Goal: Use online tool/utility: Utilize a website feature to perform a specific function

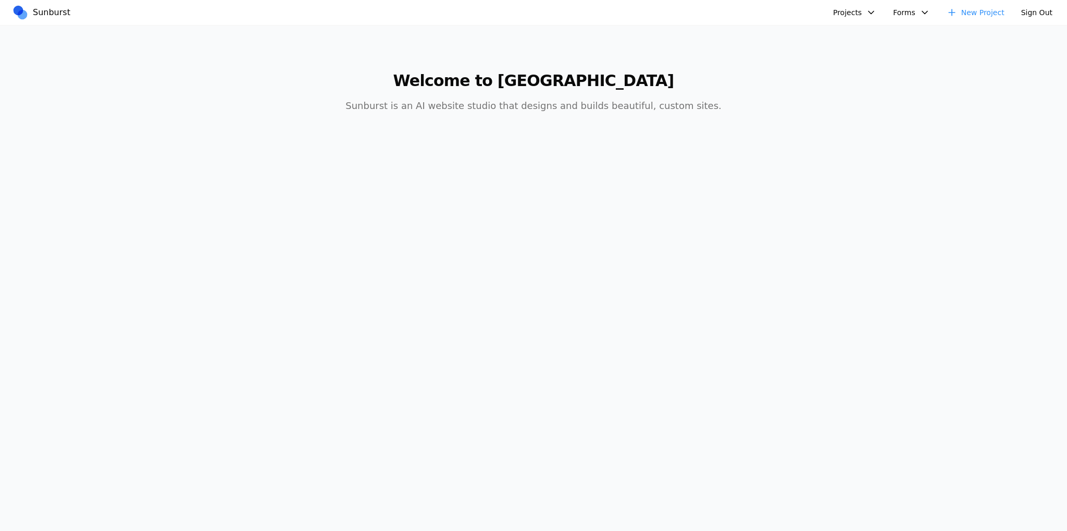
click at [865, 9] on button "Projects" at bounding box center [855, 12] width 56 height 17
click at [868, 28] on link "Assembly AI" at bounding box center [900, 37] width 121 height 18
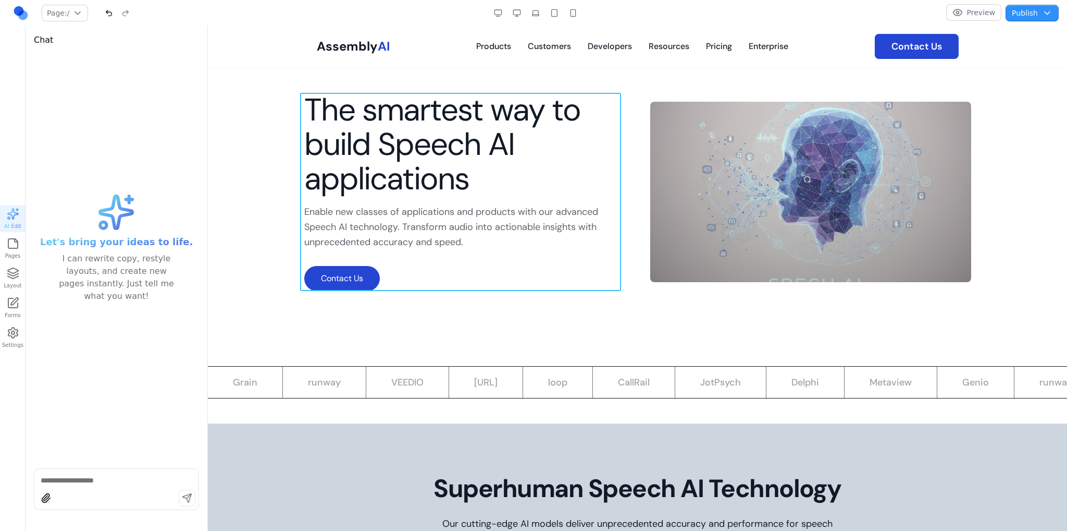
scroll to position [104, 0]
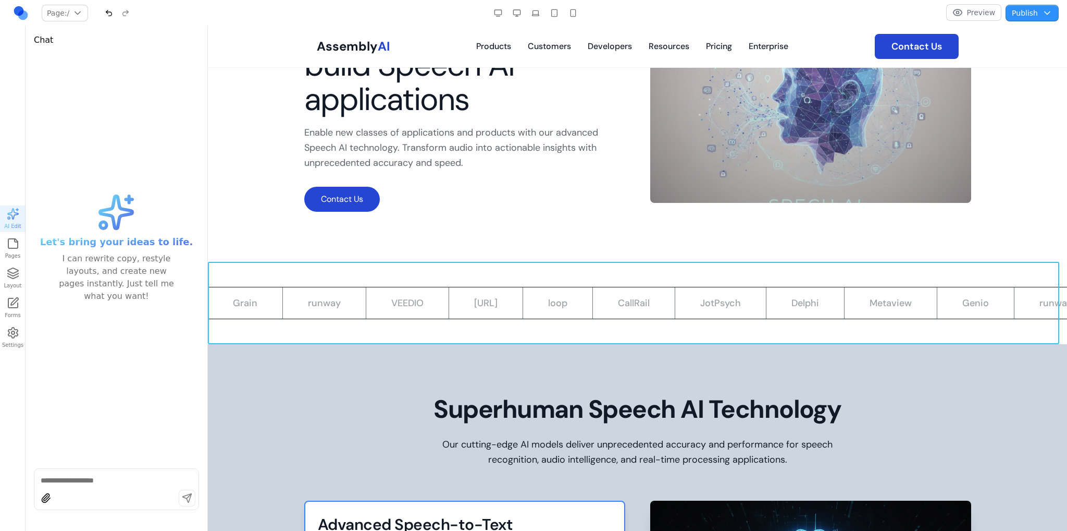
click at [495, 277] on section "Grain runway VEEDIO [URL] loop CallRail JotPsych Delphi Metaview Genio runway s…" at bounding box center [637, 303] width 859 height 82
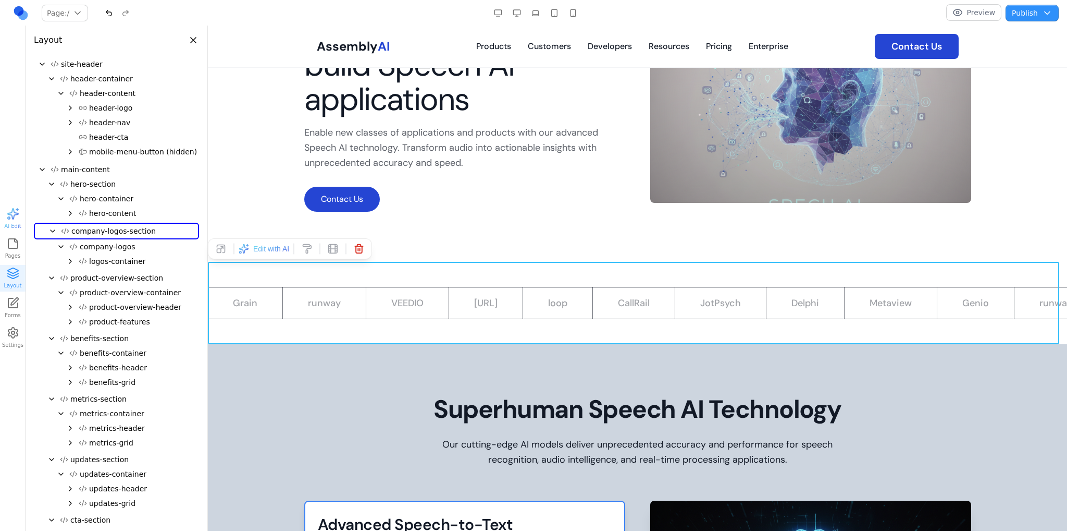
click at [243, 249] on span "button" at bounding box center [244, 248] width 10 height 10
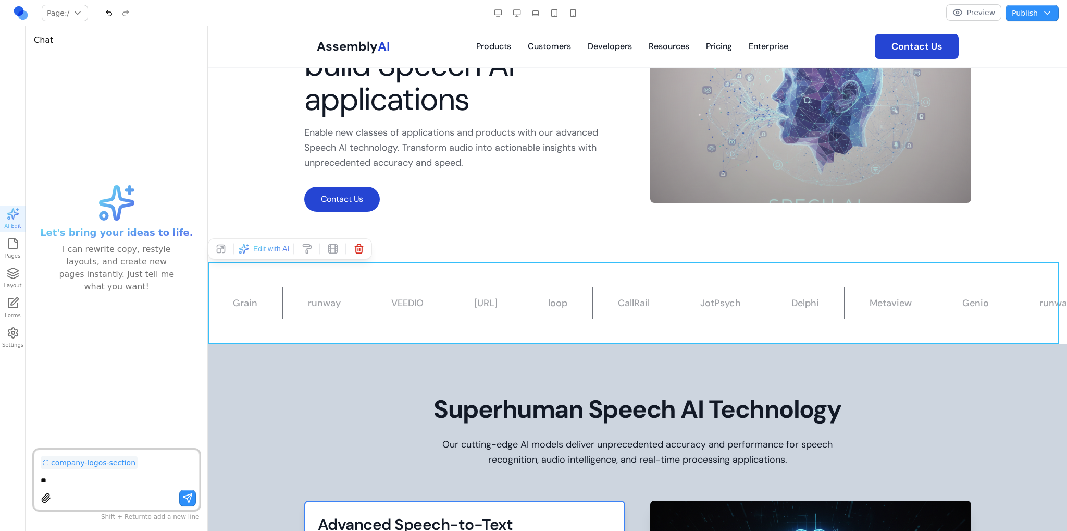
type textarea "*"
type textarea "**********"
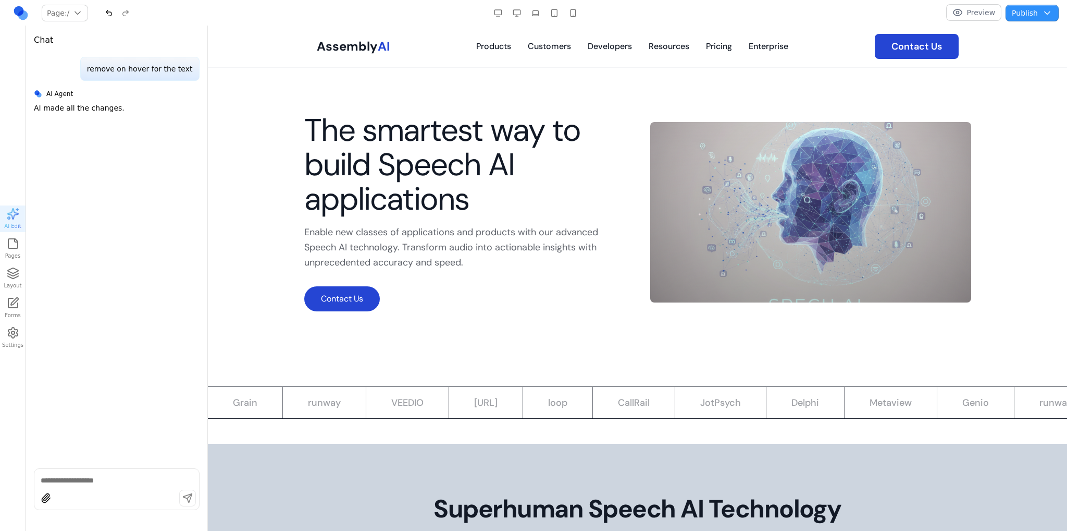
scroll to position [0, 0]
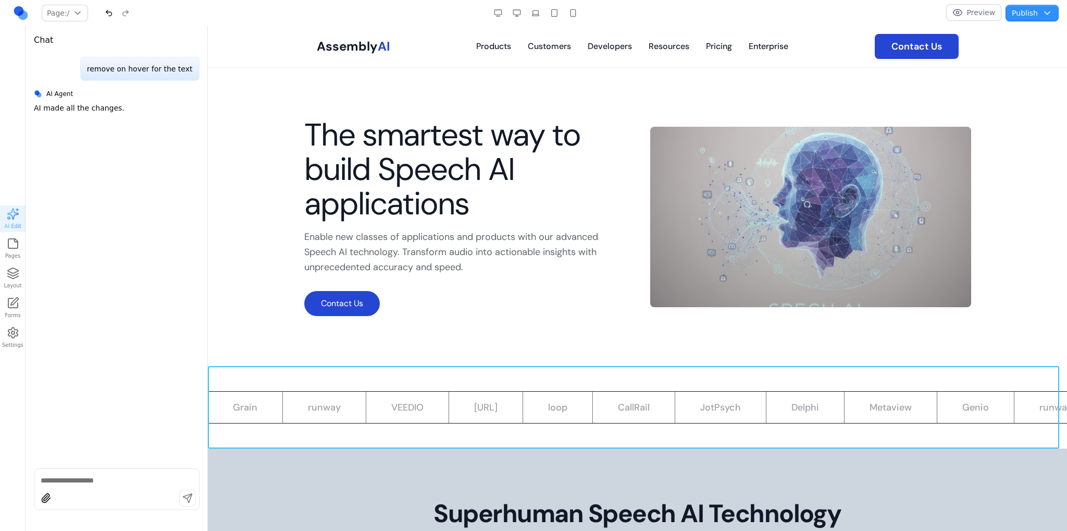
click at [642, 379] on section "Grain runway VEEDIO [URL] loop CallRail JotPsych Delphi Metaview Genio runway s…" at bounding box center [637, 407] width 859 height 82
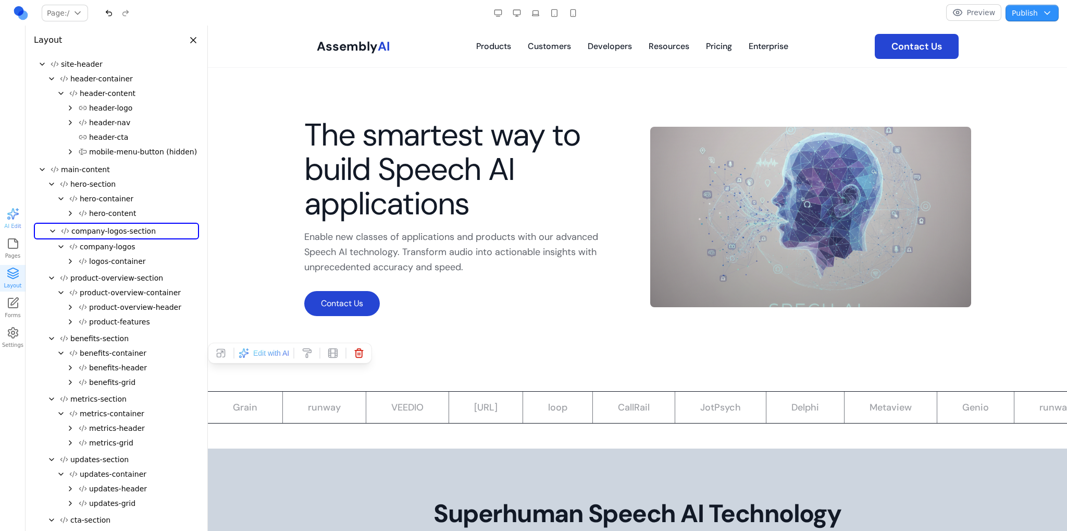
click at [619, 346] on section "The smartest way to build Speech AI applications Enable new classes of applicat…" at bounding box center [637, 217] width 859 height 298
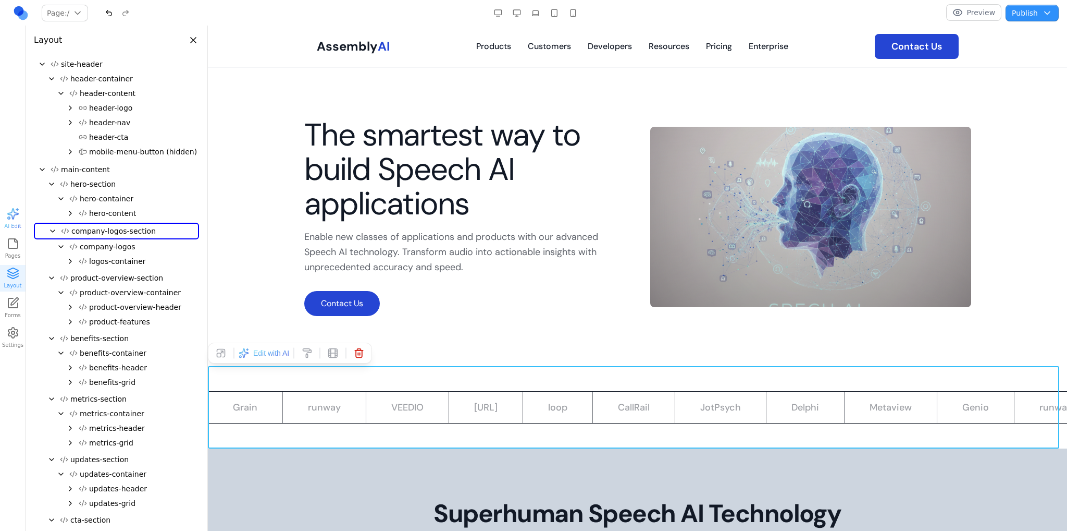
click at [588, 385] on section "Grain runway VEEDIO [URL] loop CallRail JotPsych Delphi Metaview Genio runway s…" at bounding box center [637, 407] width 859 height 82
click at [261, 359] on div "Edit with AI" at bounding box center [290, 352] width 164 height 21
click at [248, 348] on span "button" at bounding box center [244, 353] width 10 height 10
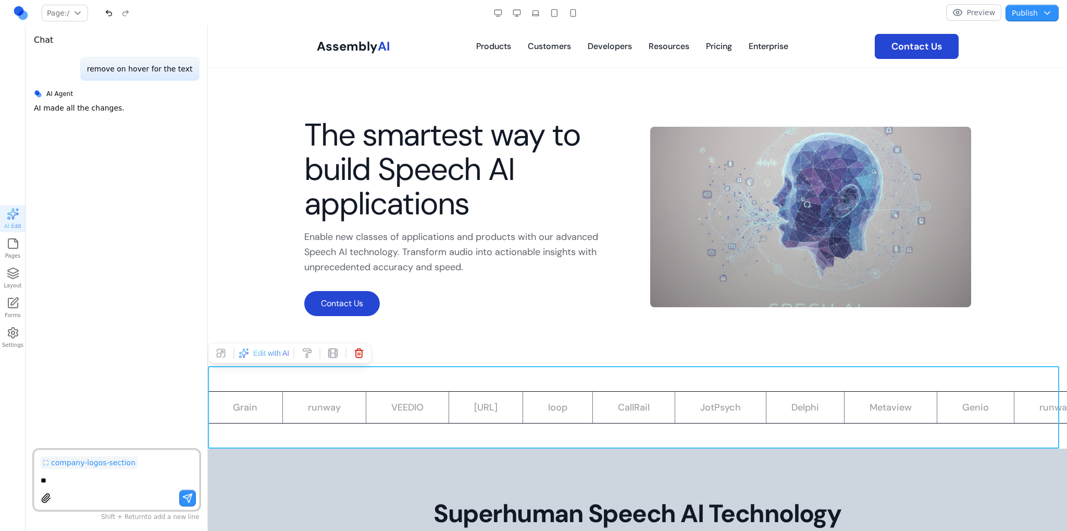
type textarea "*"
type textarea "**********"
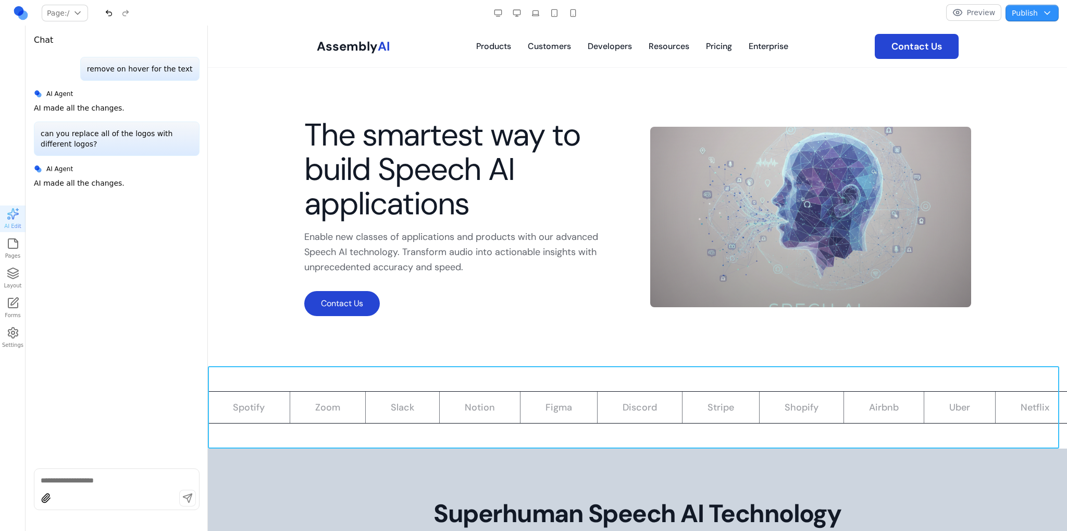
click at [363, 347] on section "The smartest way to build Speech AI applications Enable new classes of applicat…" at bounding box center [637, 217] width 859 height 298
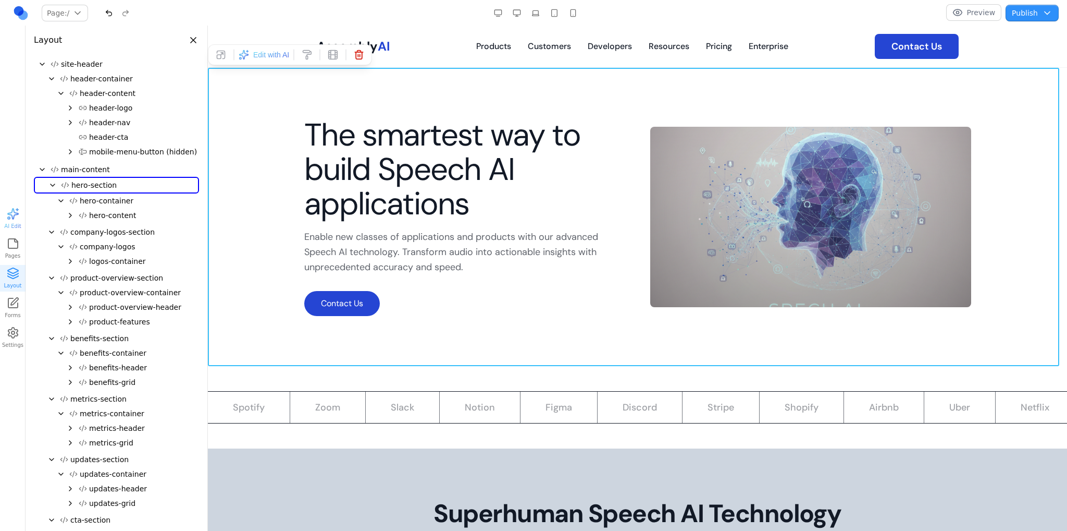
click at [276, 53] on span "Edit with AI" at bounding box center [271, 55] width 36 height 10
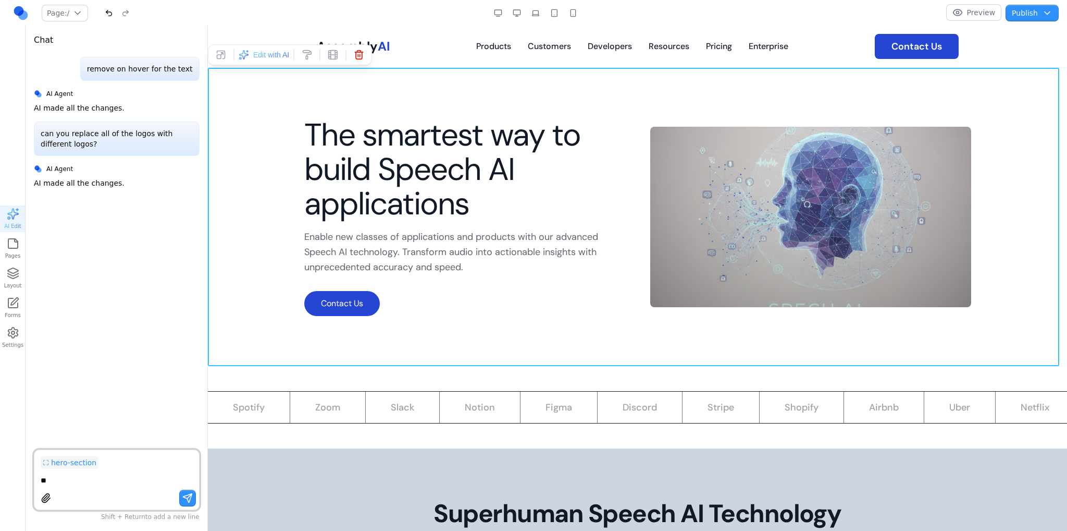
type textarea "*"
type textarea "**********"
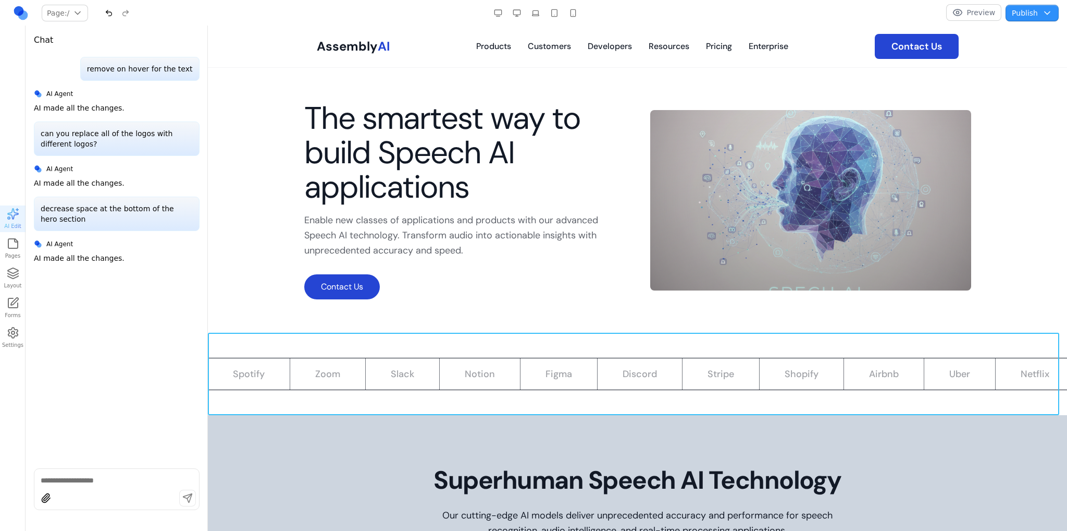
click at [491, 395] on section "Spotify Zoom Slack Notion Figma Discord Stripe Shopify Airbnb Uber Netflix Adob…" at bounding box center [637, 373] width 859 height 82
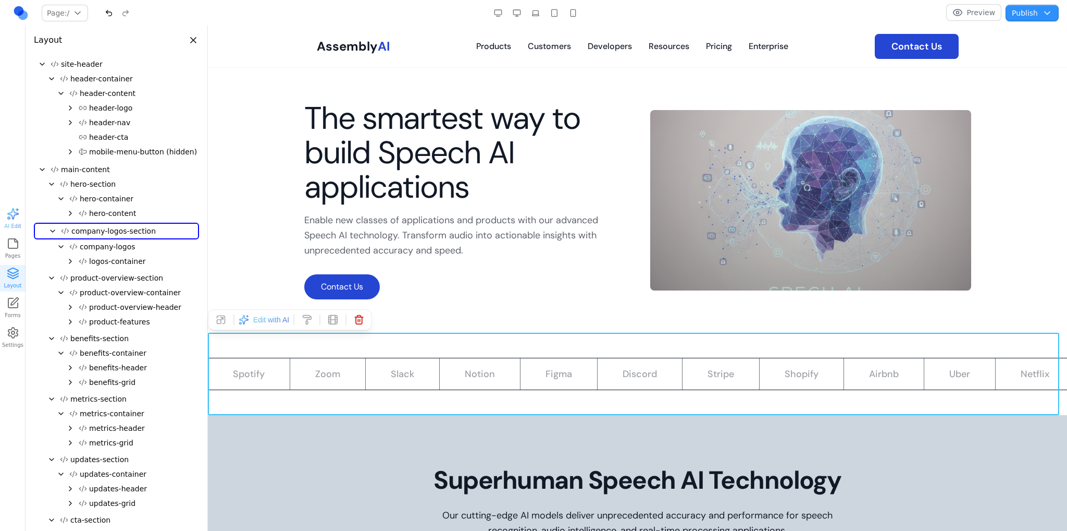
click at [265, 320] on span "Edit with AI" at bounding box center [271, 319] width 36 height 10
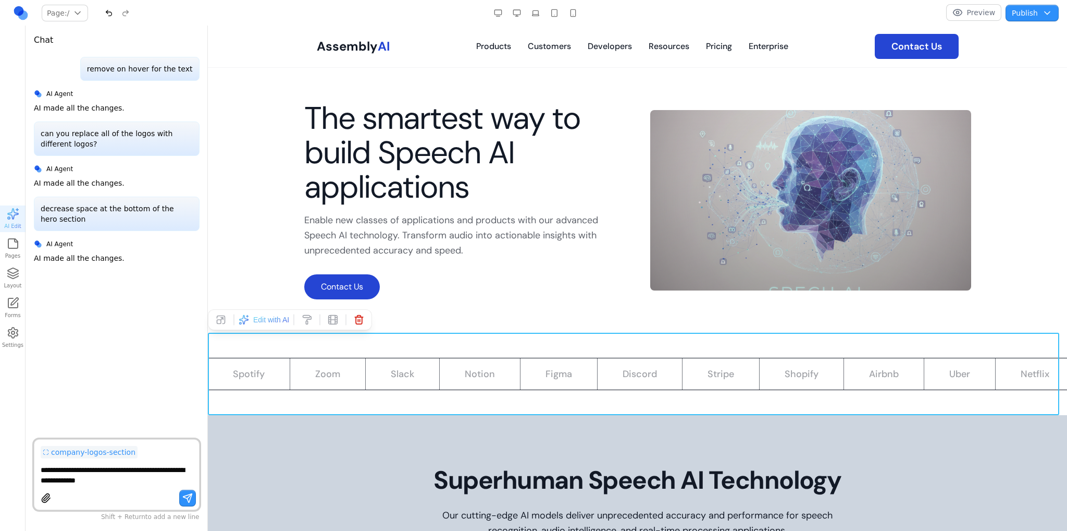
type textarea "**********"
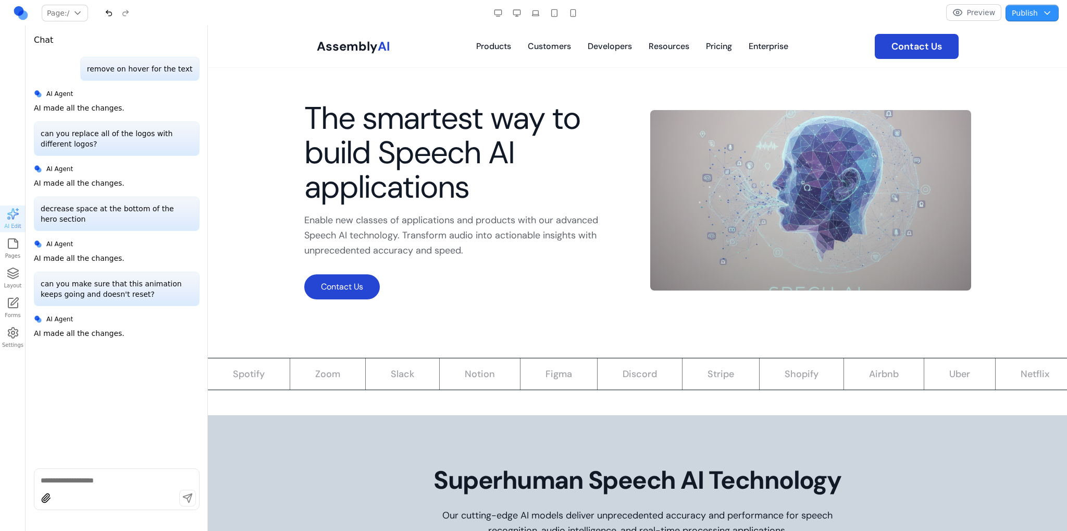
click at [992, 8] on button "Preview" at bounding box center [974, 12] width 56 height 17
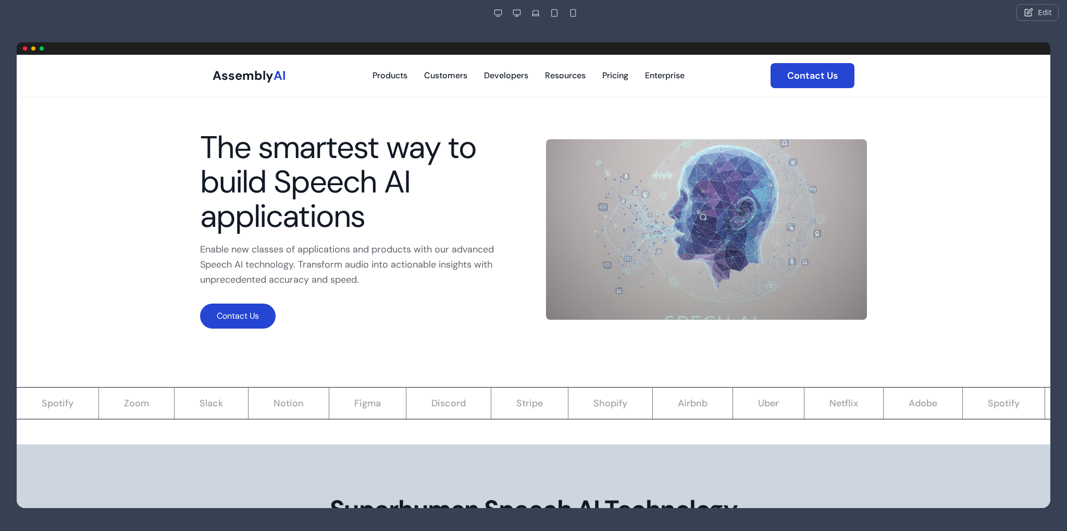
click at [1051, 10] on button "Edit" at bounding box center [1038, 12] width 42 height 17
